Goal: Information Seeking & Learning: Learn about a topic

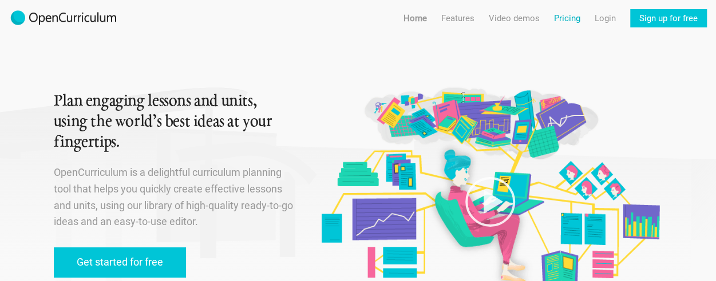
click at [559, 22] on link "Pricing" at bounding box center [567, 18] width 26 height 18
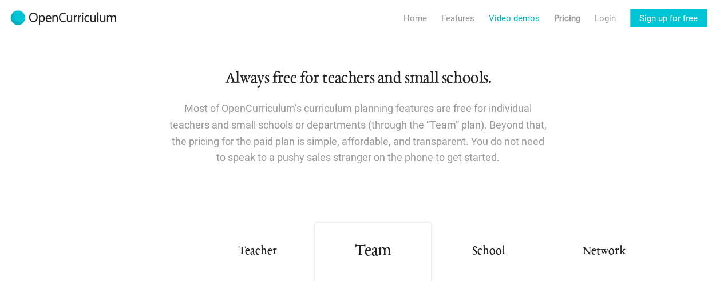
click at [517, 15] on link "Video demos" at bounding box center [514, 18] width 51 height 18
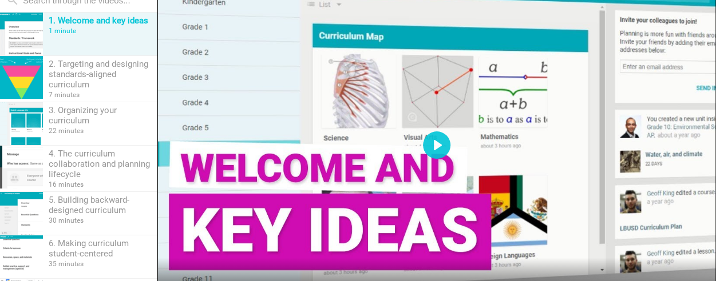
scroll to position [163, 0]
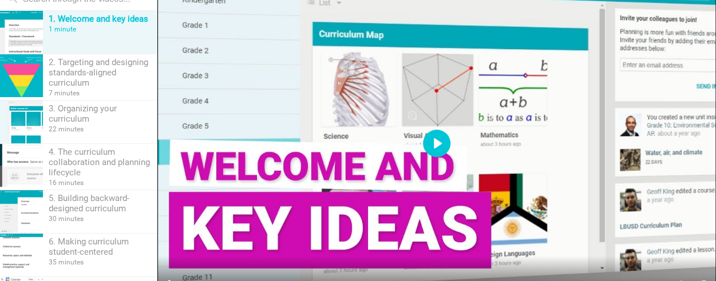
click at [433, 146] on button "Play" at bounding box center [436, 143] width 27 height 27
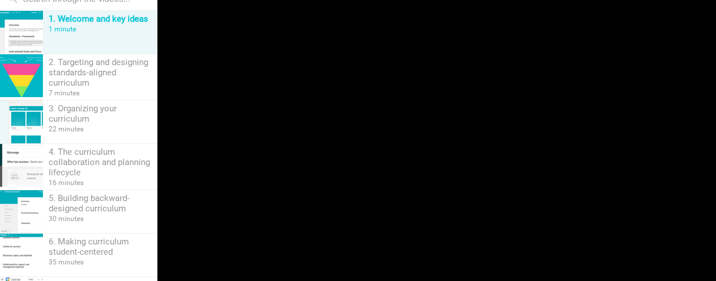
type input "99.93"
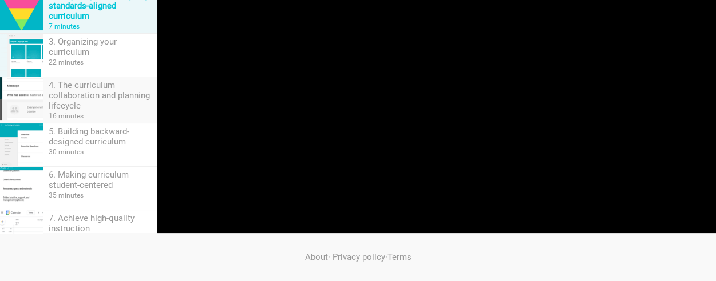
scroll to position [0, 0]
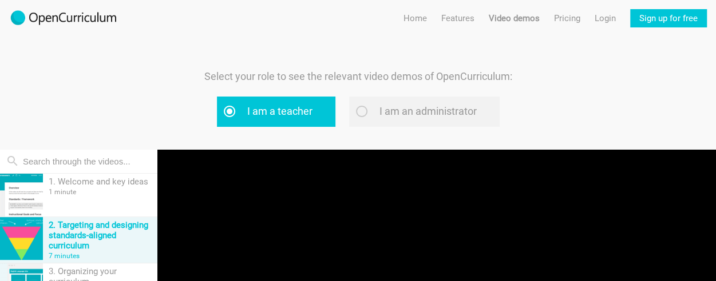
type input "2.07"
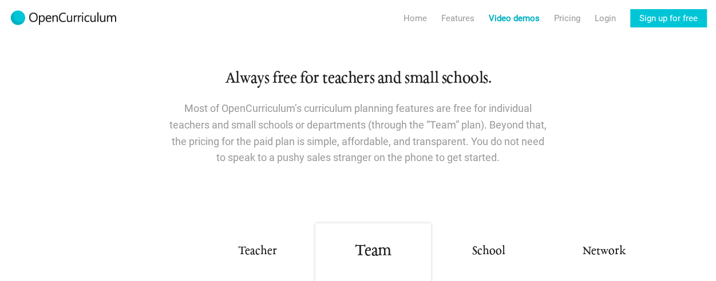
click at [521, 13] on link "Video demos" at bounding box center [514, 18] width 51 height 18
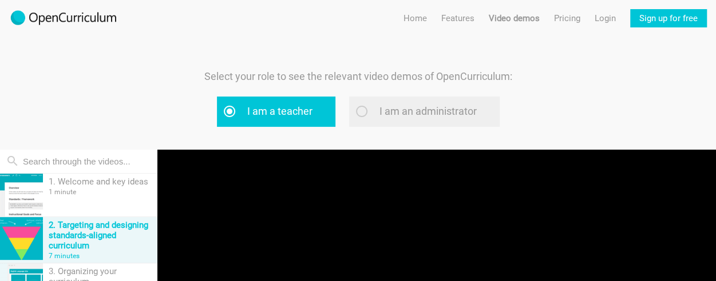
click at [363, 112] on label "I am an administrator" at bounding box center [424, 112] width 150 height 30
click at [372, 112] on input "I am an administrator" at bounding box center [375, 111] width 7 height 7
radio input "true"
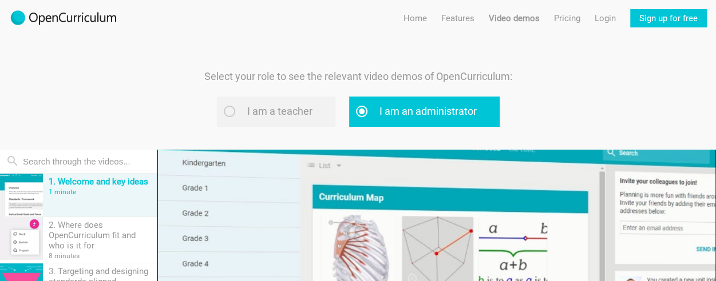
scroll to position [230, 0]
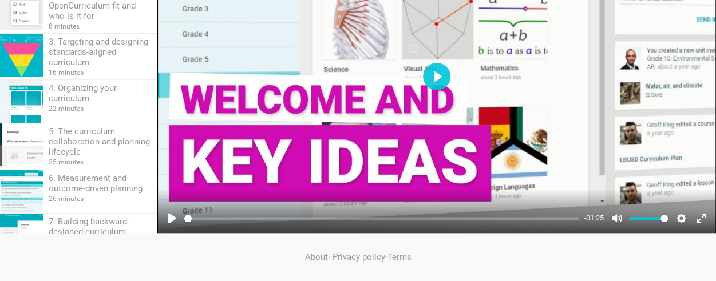
click at [426, 99] on div at bounding box center [436, 77] width 558 height 314
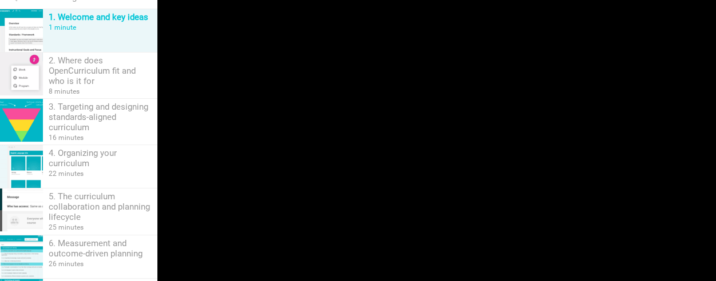
scroll to position [164, 0]
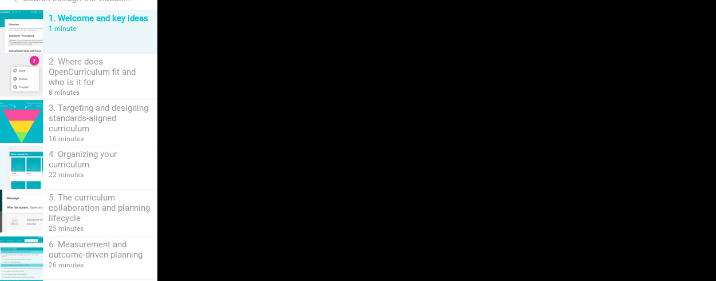
type input "19.79"
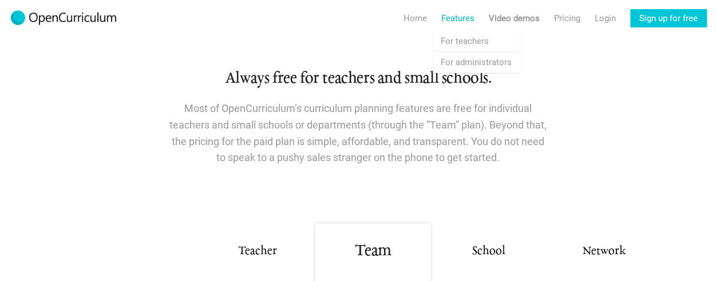
click at [452, 18] on link "Features" at bounding box center [457, 18] width 33 height 18
click at [458, 61] on link "Features For administrators" at bounding box center [476, 62] width 87 height 21
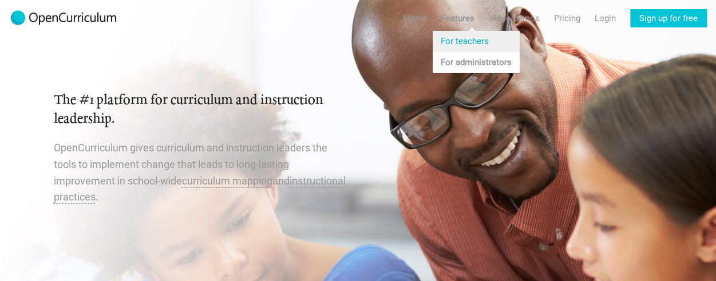
click at [452, 44] on link "Features For teachers" at bounding box center [476, 41] width 87 height 21
